Goal: Task Accomplishment & Management: Use online tool/utility

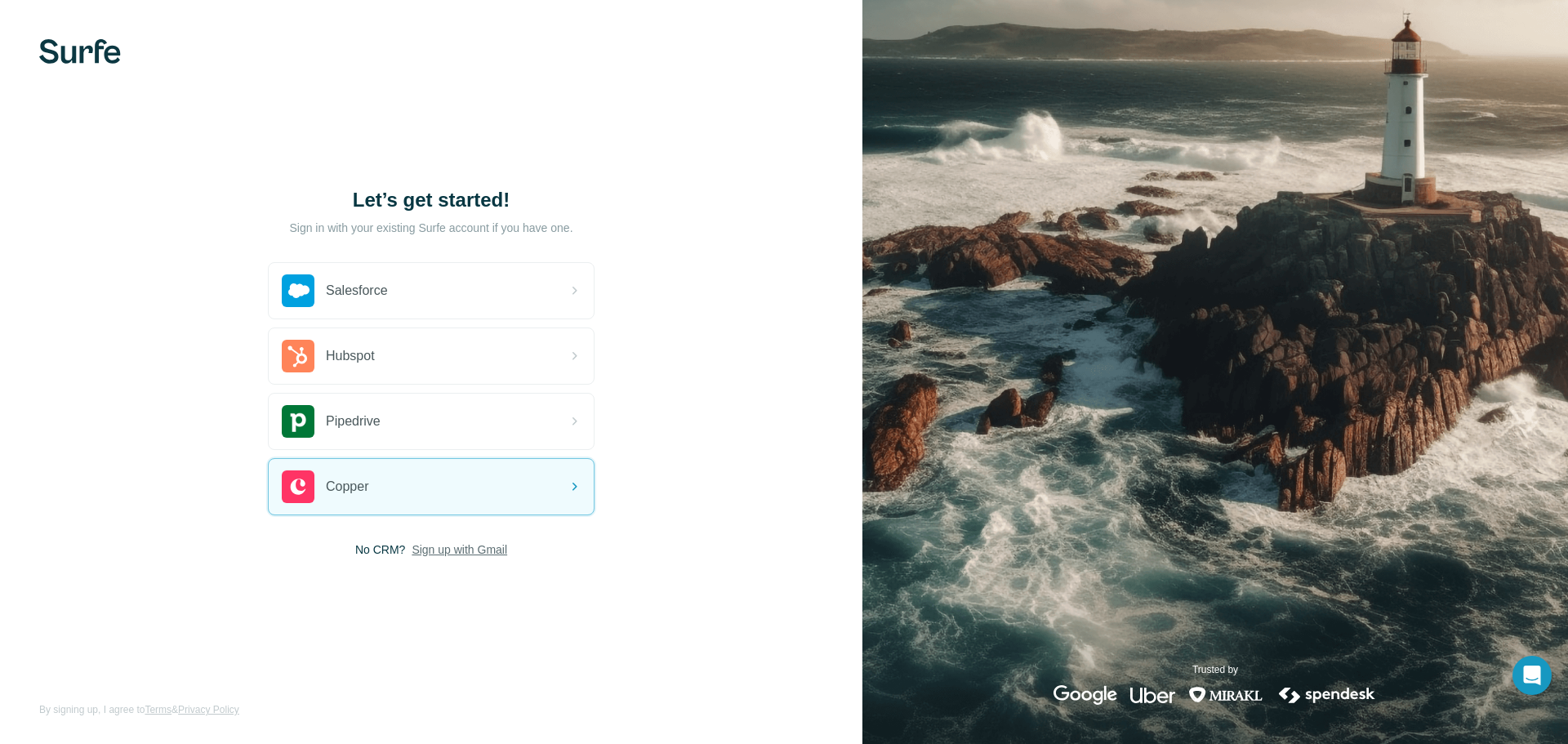
click at [488, 544] on span "Sign up with Gmail" at bounding box center [459, 549] width 96 height 16
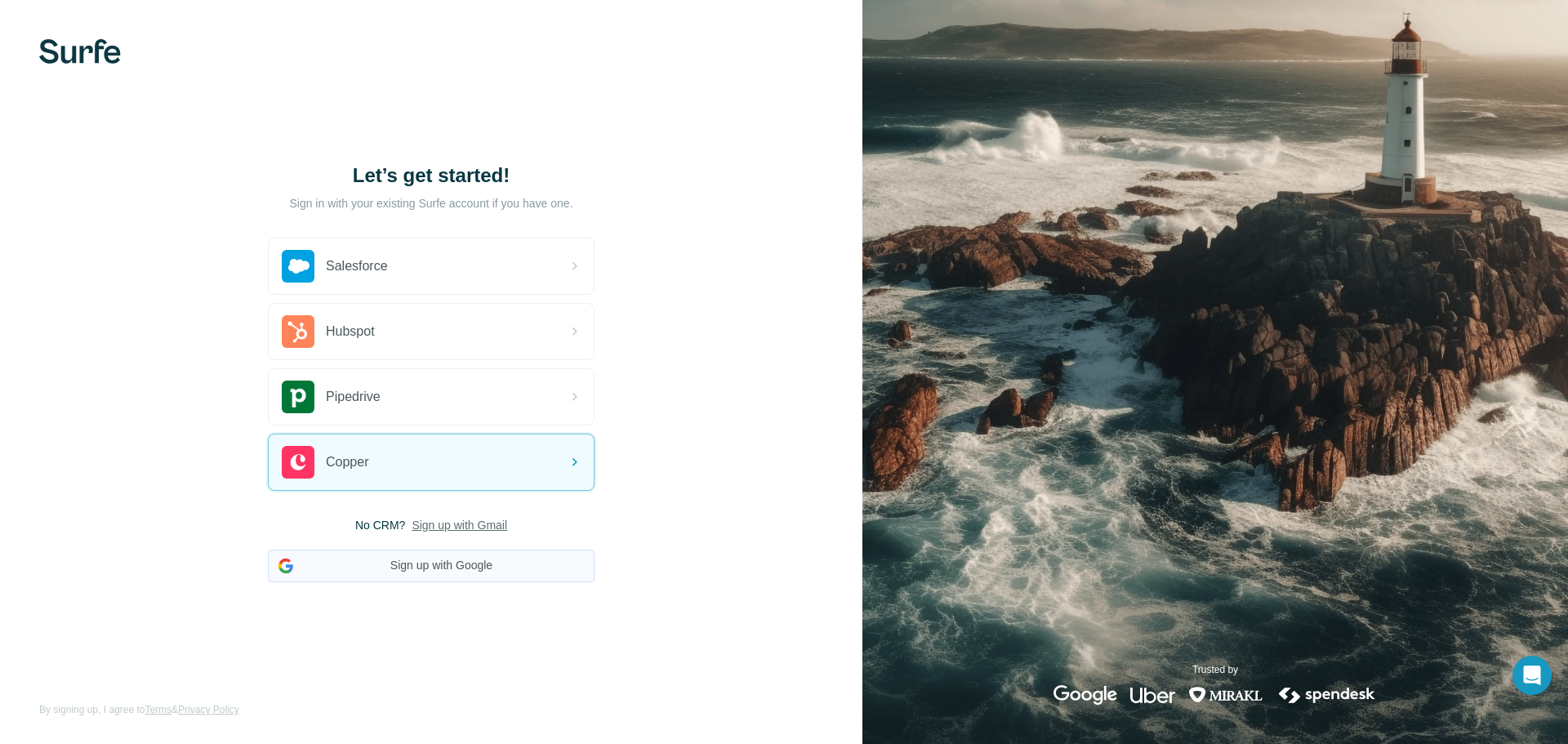
click at [474, 570] on button "Sign up with Google" at bounding box center [431, 565] width 326 height 33
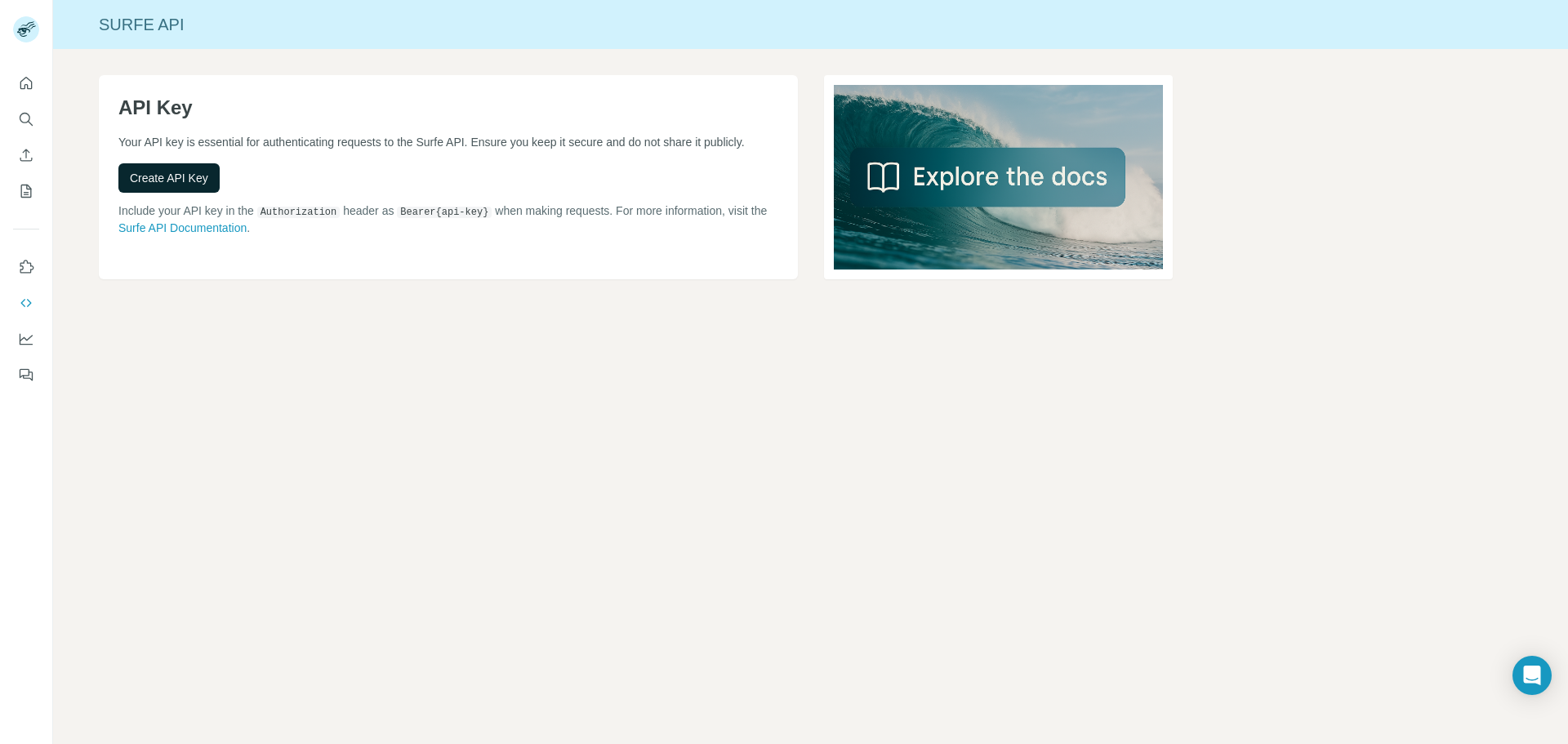
click at [197, 181] on span "Create API Key" at bounding box center [170, 177] width 79 height 16
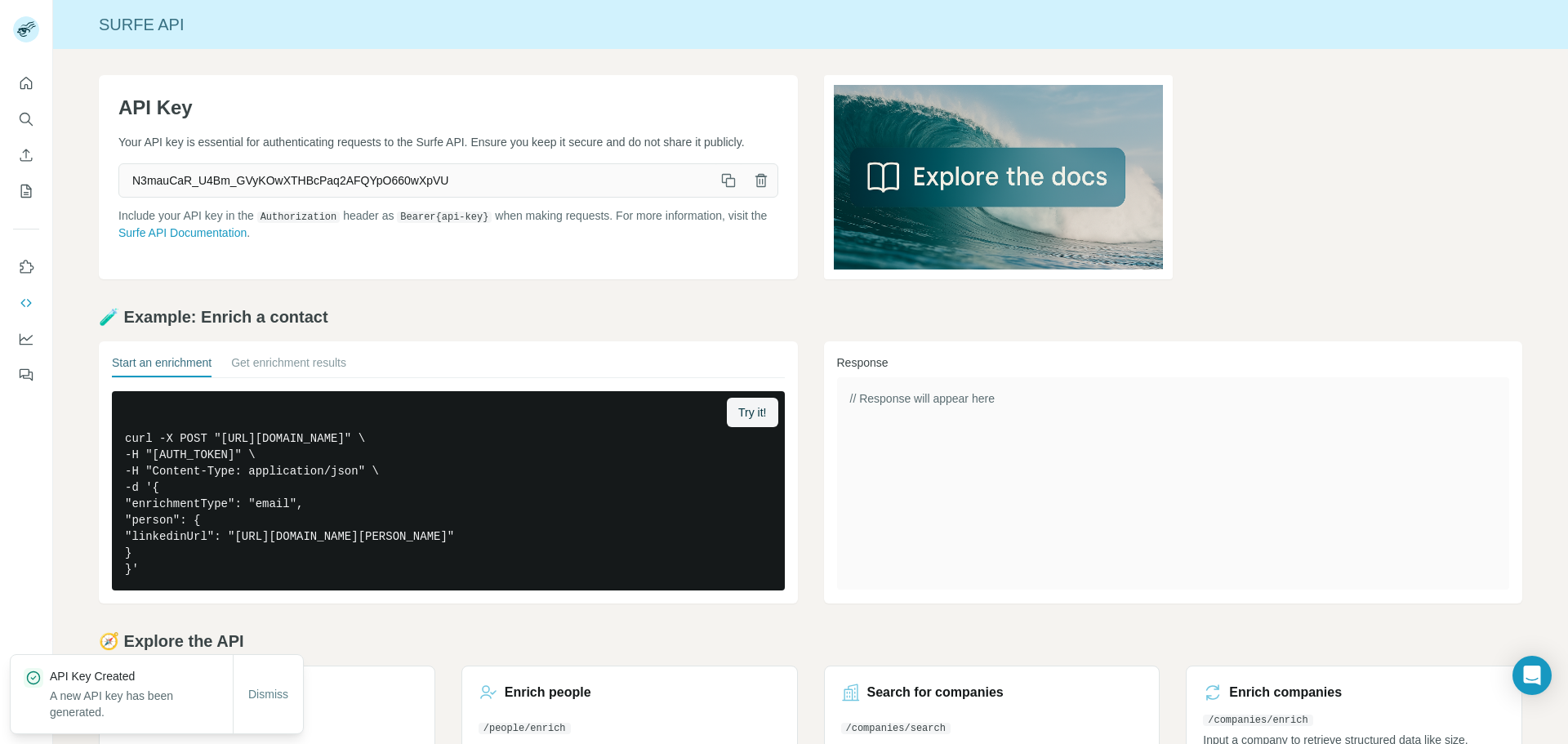
click at [724, 186] on icon "button" at bounding box center [727, 180] width 16 height 16
click at [33, 83] on icon "Quick start" at bounding box center [25, 82] width 16 height 16
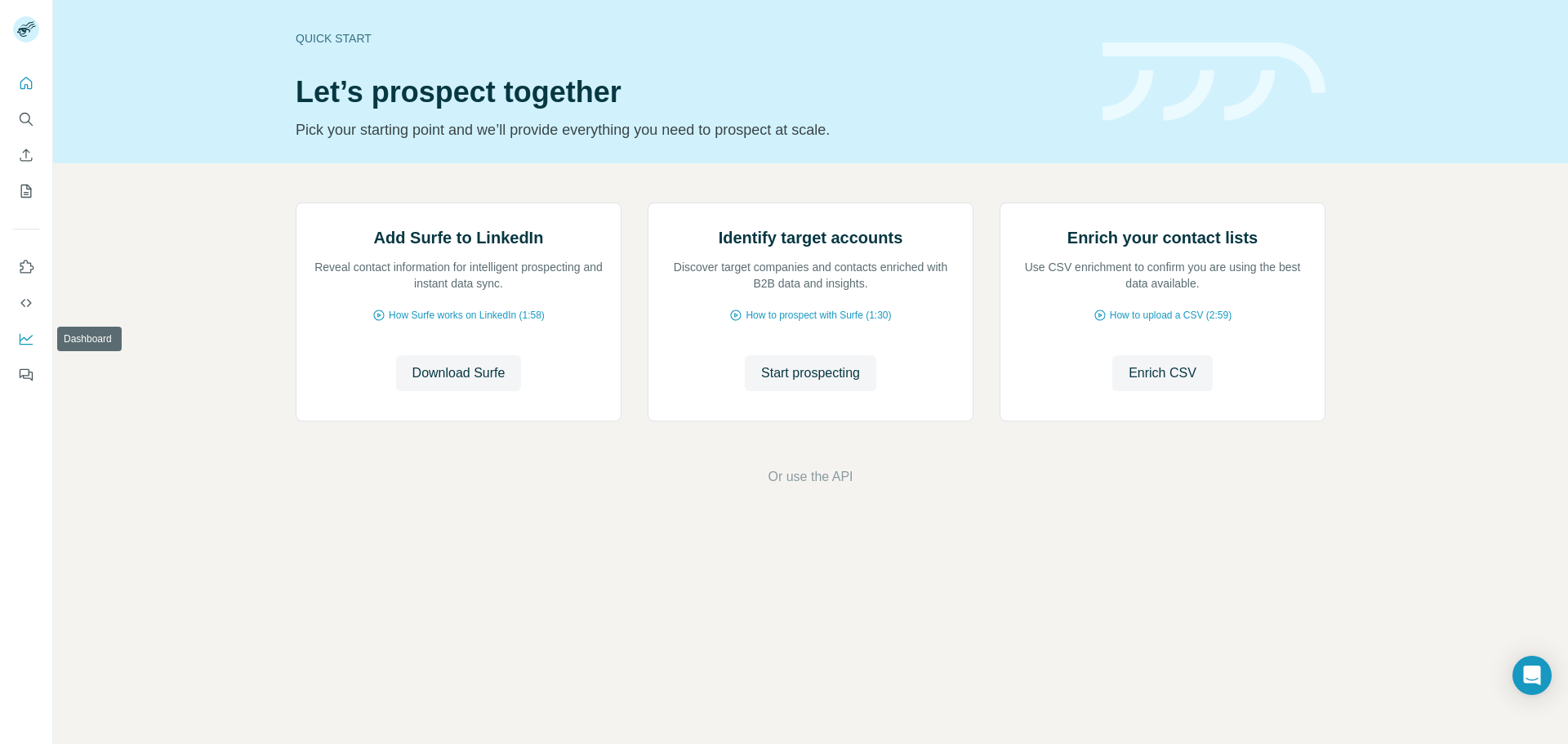
click at [35, 333] on button "Dashboard" at bounding box center [26, 338] width 26 height 29
click at [15, 110] on button "Search" at bounding box center [26, 119] width 26 height 29
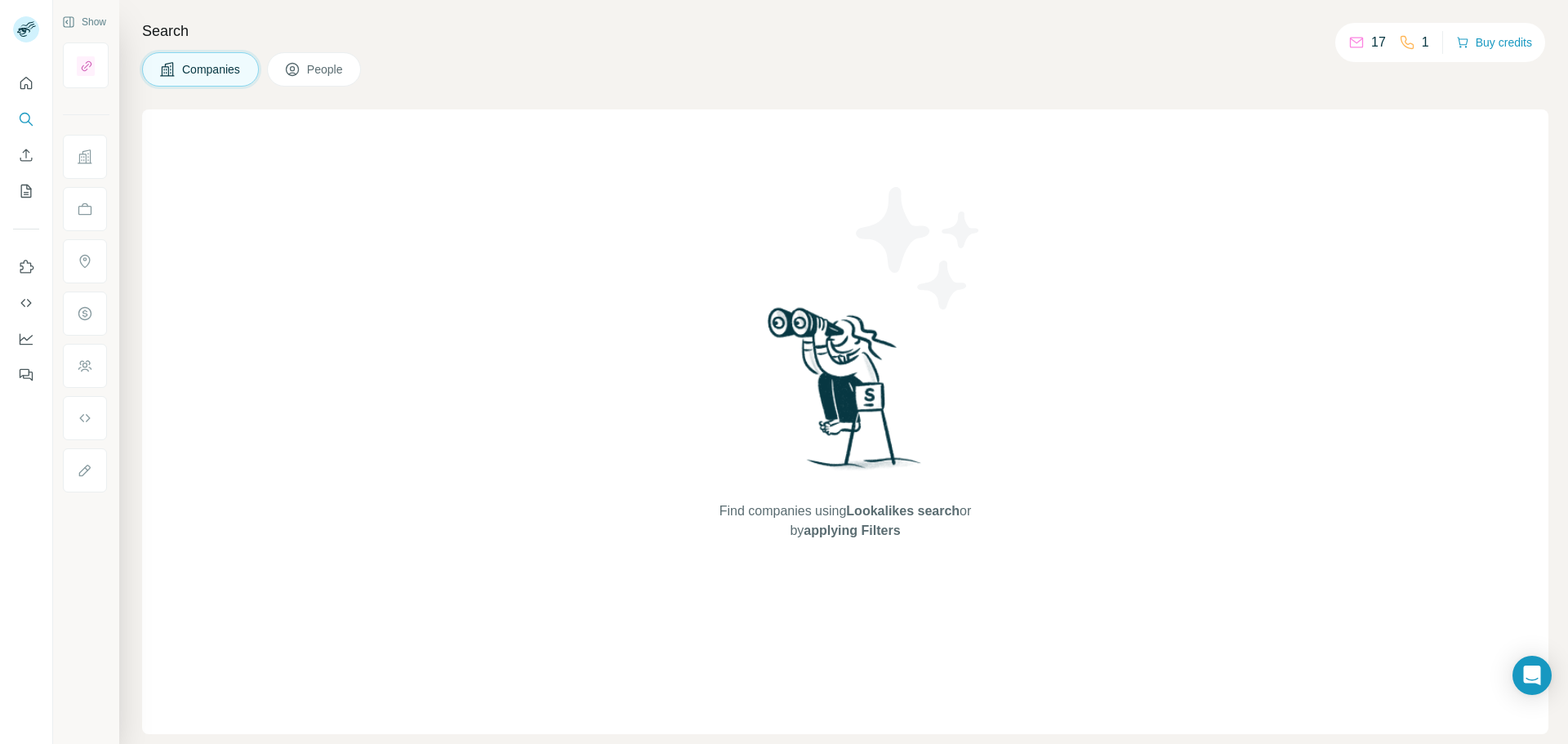
click at [231, 71] on span "Companies" at bounding box center [212, 68] width 60 height 16
